Goal: Task Accomplishment & Management: Complete application form

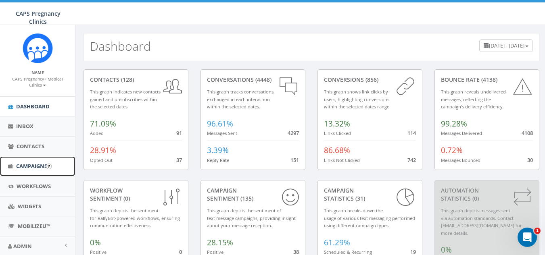
click at [31, 165] on span "Campaigns" at bounding box center [31, 166] width 31 height 7
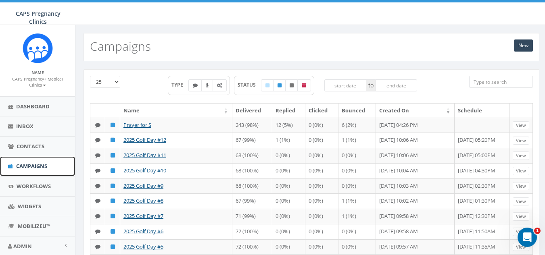
click at [31, 165] on span "Campaigns" at bounding box center [31, 166] width 31 height 7
click at [527, 42] on link "New" at bounding box center [523, 46] width 19 height 12
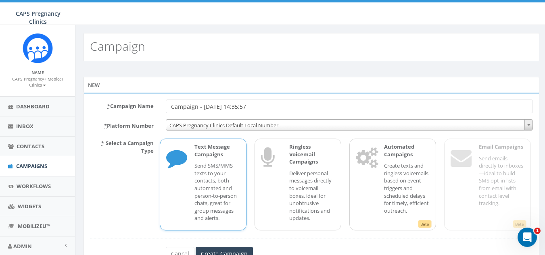
drag, startPoint x: 234, startPoint y: 106, endPoint x: 204, endPoint y: 109, distance: 30.0
click at [204, 109] on input "Campaign - 10/03/2025, 14:35:57" at bounding box center [349, 107] width 367 height 14
click at [269, 105] on input "Campaign - 10/03/2025, 14:35:57" at bounding box center [349, 107] width 367 height 14
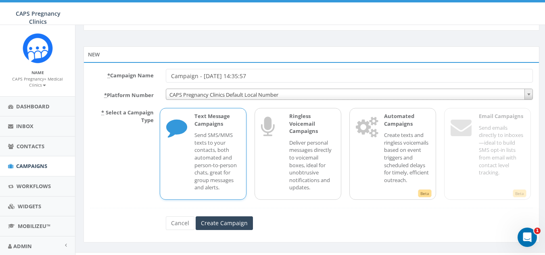
scroll to position [31, 0]
click at [217, 224] on input "Create Campaign" at bounding box center [224, 223] width 57 height 14
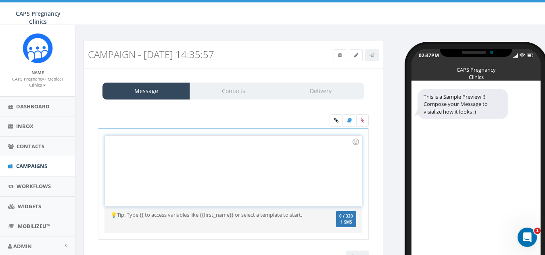
click at [112, 141] on div at bounding box center [233, 171] width 256 height 71
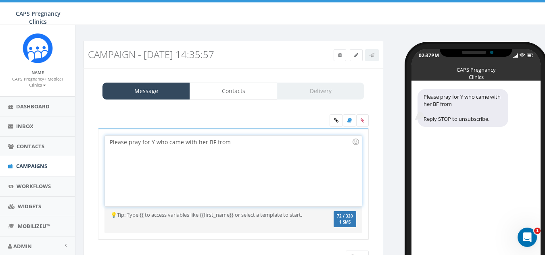
click at [466, 104] on div "Please pray for Y who came with her BF from Reply STOP to unsubscribe." at bounding box center [462, 108] width 91 height 38
click at [467, 103] on div "Please pray for Y who came with her BF from Reply STOP to unsubscribe." at bounding box center [462, 108] width 91 height 38
click at [466, 103] on div "Please pray for Y who came with her BF from Reply STOP to unsubscribe." at bounding box center [462, 108] width 91 height 38
click at [465, 102] on div "Please pray for Y who came with her BF from Reply STOP to unsubscribe." at bounding box center [462, 108] width 91 height 38
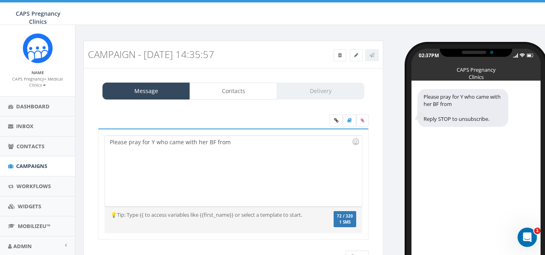
click at [463, 106] on div "Please pray for Y who came with her BF from Reply STOP to unsubscribe." at bounding box center [462, 108] width 91 height 38
click at [465, 104] on div "Please pray for Y who came with her BF from Reply STOP to unsubscribe." at bounding box center [462, 108] width 91 height 38
click at [228, 142] on div "Please pray for Y who came with her BF from" at bounding box center [233, 171] width 256 height 71
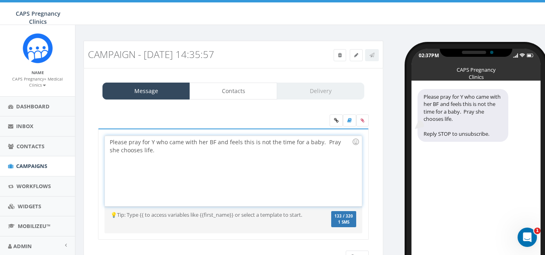
click at [213, 142] on div "Please pray for Y who came with her BF and feels this is not the time for a bab…" at bounding box center [233, 171] width 256 height 71
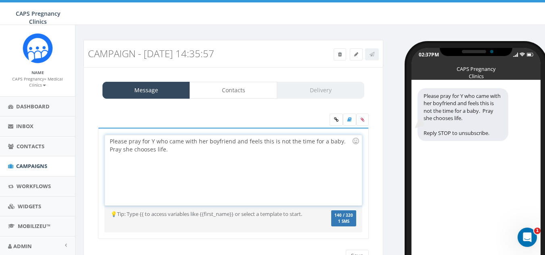
scroll to position [1, 0]
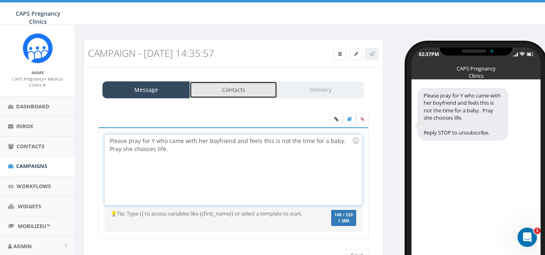
click at [223, 88] on link "Contacts" at bounding box center [234, 89] width 88 height 17
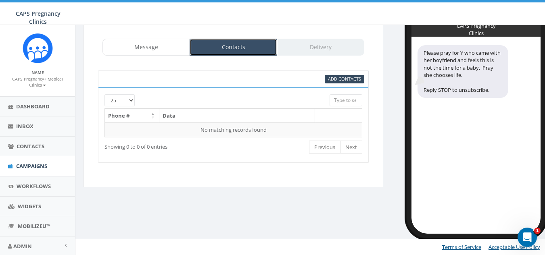
scroll to position [0, 0]
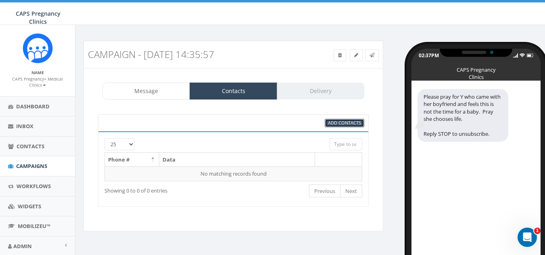
click at [346, 122] on span "Add Contacts" at bounding box center [344, 123] width 33 height 6
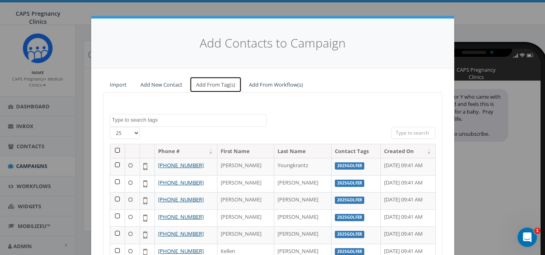
click at [218, 82] on link "Add From Tag(s)" at bounding box center [216, 85] width 52 height 17
click at [207, 85] on link "Add From Tag(s)" at bounding box center [216, 85] width 52 height 17
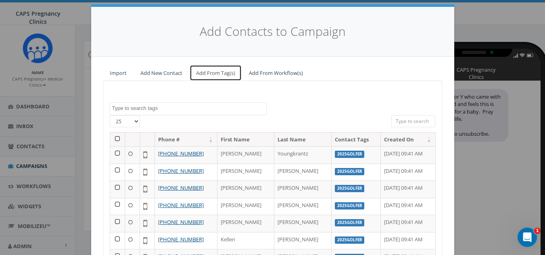
scroll to position [12, 0]
click at [157, 108] on textarea "Search" at bounding box center [189, 107] width 154 height 7
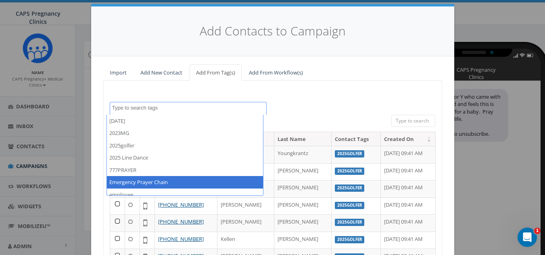
select select "Emergency Prayer Chain"
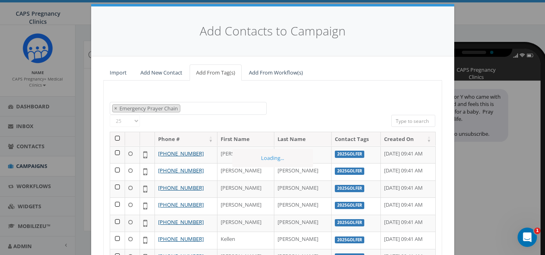
scroll to position [36, 0]
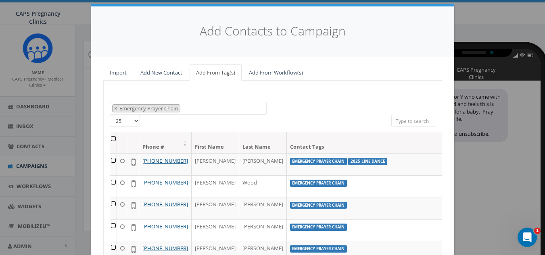
click at [110, 140] on th at bounding box center [113, 142] width 7 height 21
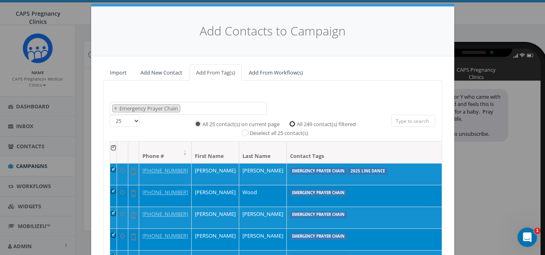
click at [292, 124] on input "All 249 contact(s) filtered" at bounding box center [294, 123] width 5 height 5
radio input "true"
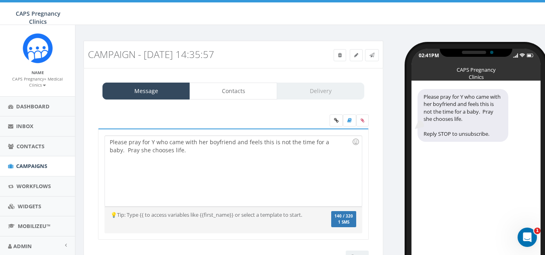
click at [314, 90] on div "Message Contacts Delivery" at bounding box center [233, 91] width 262 height 17
click at [248, 95] on link "Contacts" at bounding box center [234, 91] width 88 height 17
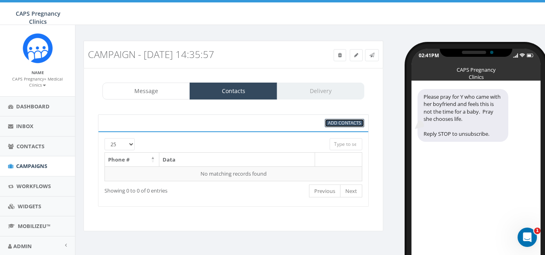
click at [339, 122] on span "Add Contacts" at bounding box center [344, 123] width 33 height 6
select select
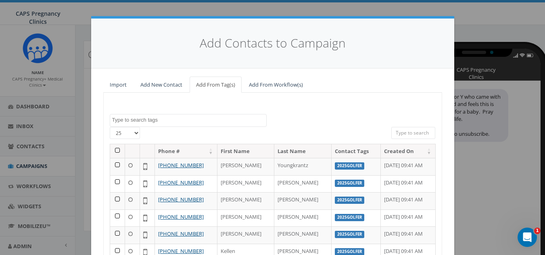
click at [377, 42] on h4 "Add Contacts to Campaign" at bounding box center [272, 43] width 339 height 17
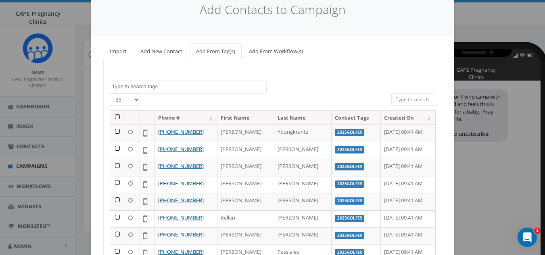
scroll to position [13, 0]
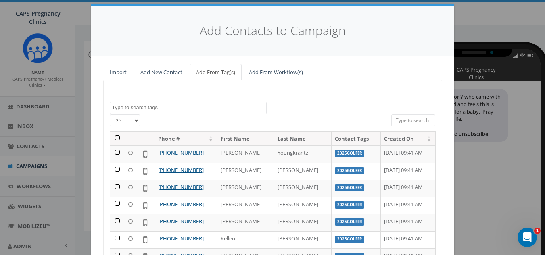
click at [132, 108] on textarea "Search" at bounding box center [189, 107] width 154 height 7
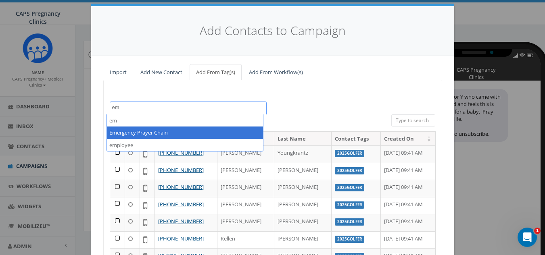
type textarea "em"
select select "Emergency Prayer Chain"
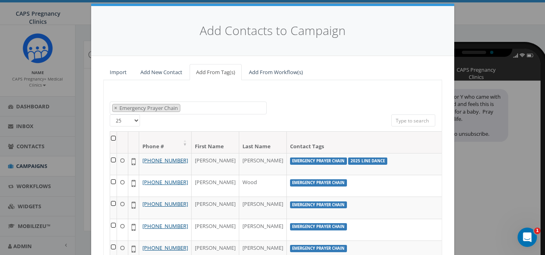
drag, startPoint x: 140, startPoint y: 132, endPoint x: 279, endPoint y: 104, distance: 141.1
click at [279, 104] on div "2023/12/29 2023MG 2025golfer 2025 Line Dance 777PRAYER Emergency Prayer Chain e…" at bounding box center [273, 108] width 338 height 13
click at [110, 138] on th at bounding box center [113, 142] width 7 height 21
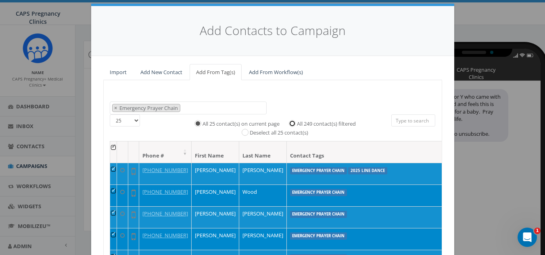
click at [292, 123] on input "All 249 contact(s) filtered" at bounding box center [294, 122] width 5 height 5
radio input "true"
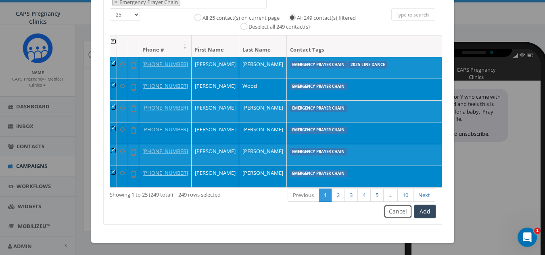
click at [395, 211] on button "Cancel" at bounding box center [398, 212] width 29 height 14
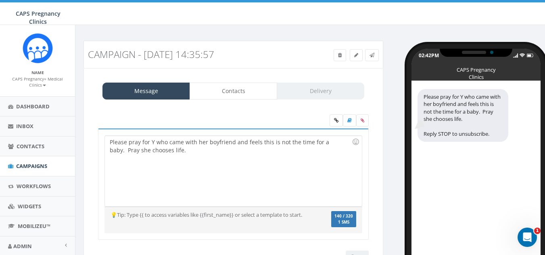
scroll to position [44, 0]
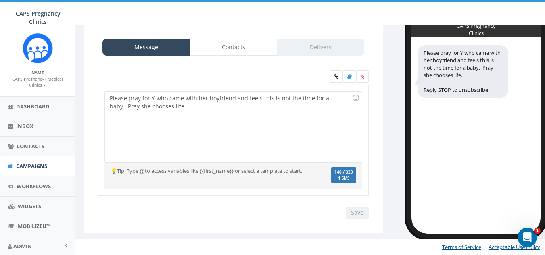
click at [336, 48] on div "Message Contacts Delivery" at bounding box center [233, 47] width 262 height 17
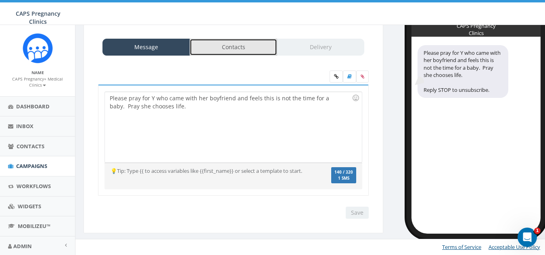
click at [247, 49] on link "Contacts" at bounding box center [234, 47] width 88 height 17
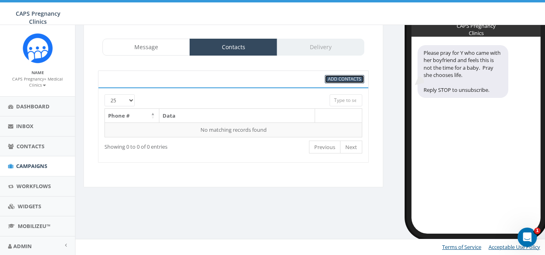
click at [345, 76] on span "Add Contacts" at bounding box center [344, 79] width 33 height 6
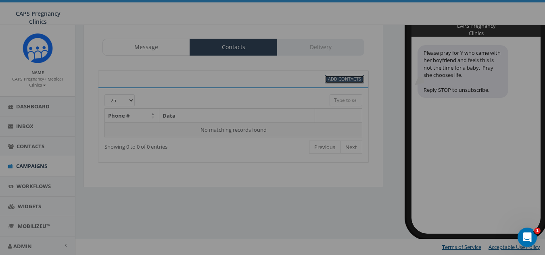
select select
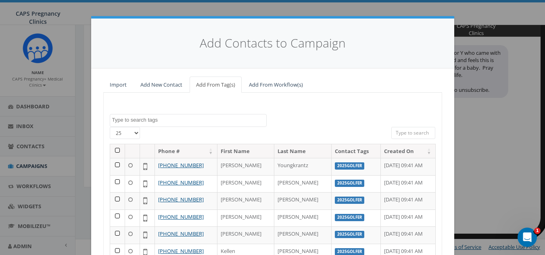
click at [146, 123] on textarea "Search" at bounding box center [189, 120] width 154 height 7
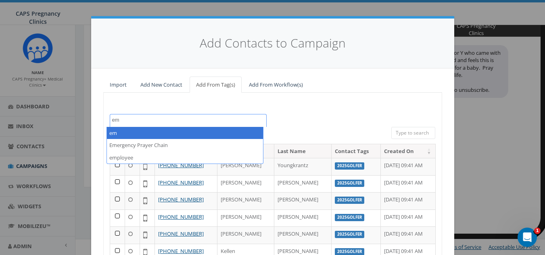
type textarea "em"
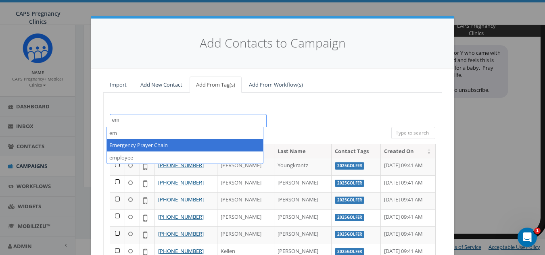
select select "Emergency Prayer Chain"
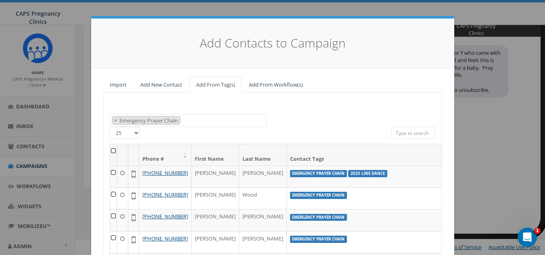
click at [110, 152] on th at bounding box center [113, 154] width 7 height 21
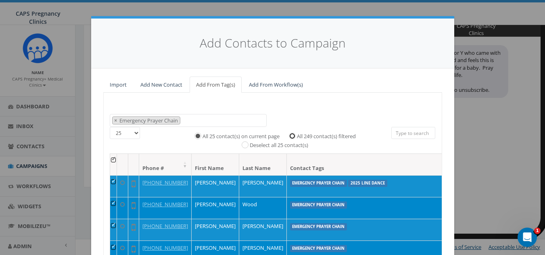
click at [292, 137] on input "All 249 contact(s) filtered" at bounding box center [294, 135] width 5 height 5
radio input "true"
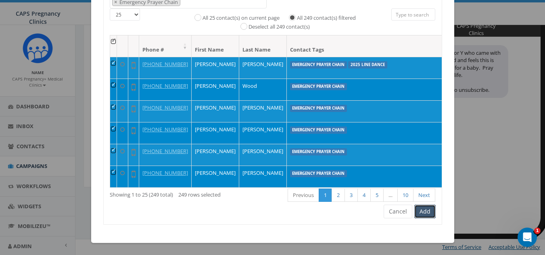
click at [424, 209] on button "Add" at bounding box center [424, 212] width 21 height 14
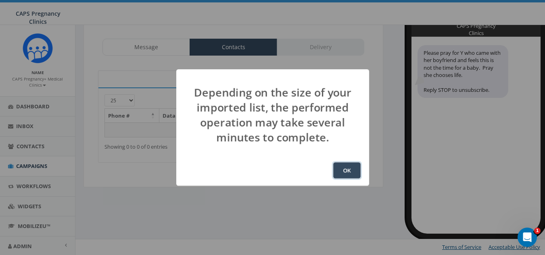
click at [346, 175] on button "OK" at bounding box center [346, 171] width 27 height 16
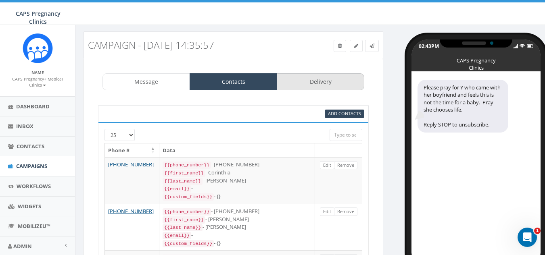
scroll to position [7, 0]
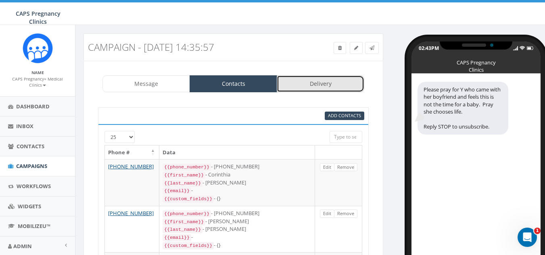
click at [313, 77] on link "Delivery" at bounding box center [321, 83] width 88 height 17
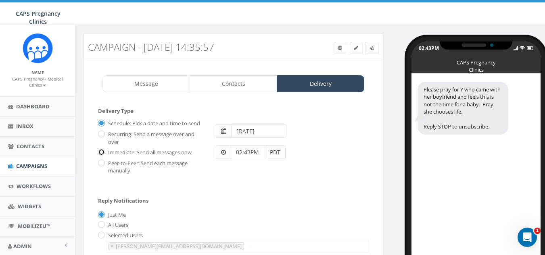
click at [102, 152] on input "Immediate: Send all messages now" at bounding box center [100, 152] width 5 height 5
radio input "true"
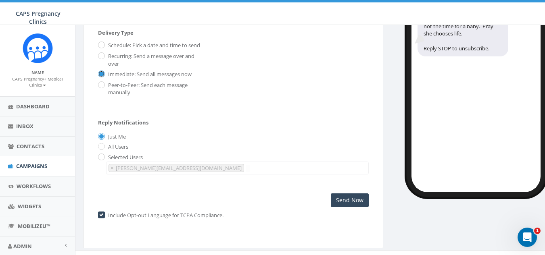
scroll to position [86, 0]
click at [348, 203] on input "Send Now" at bounding box center [350, 200] width 38 height 14
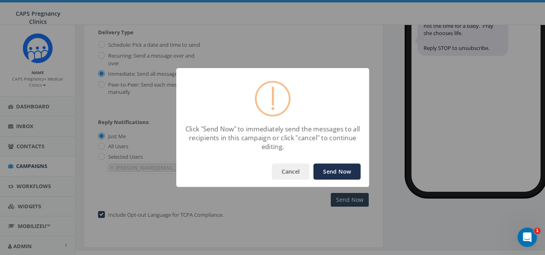
click at [341, 171] on button "Send Now" at bounding box center [336, 172] width 47 height 16
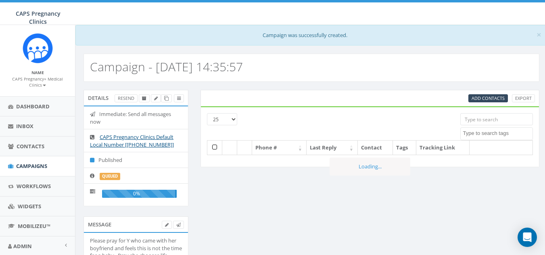
select select
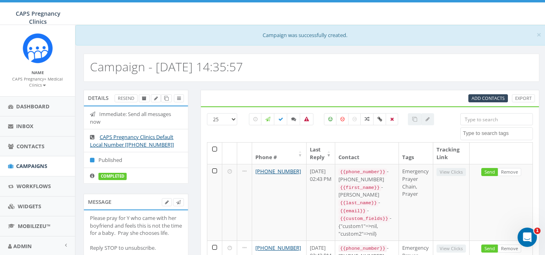
click at [40, 83] on small "CAPS Pregnancy+ Medical Clinics" at bounding box center [37, 82] width 51 height 12
click at [26, 107] on link "Sign Out" at bounding box center [40, 107] width 64 height 10
